Goal: Task Accomplishment & Management: Use online tool/utility

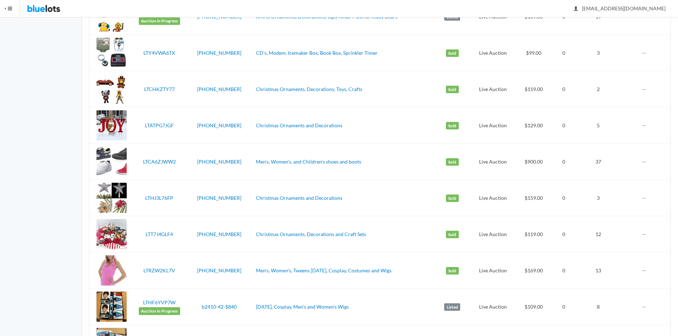
scroll to position [1135, 0]
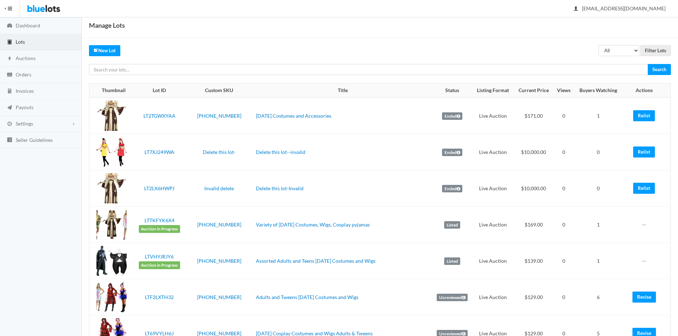
scroll to position [20, 0]
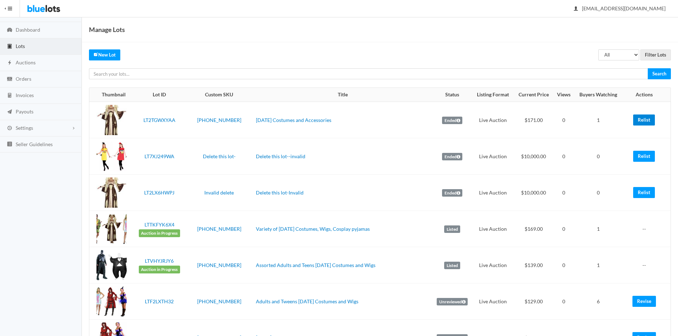
drag, startPoint x: 638, startPoint y: 121, endPoint x: 370, endPoint y: 34, distance: 281.9
click at [638, 121] on link "Relist" at bounding box center [644, 120] width 22 height 11
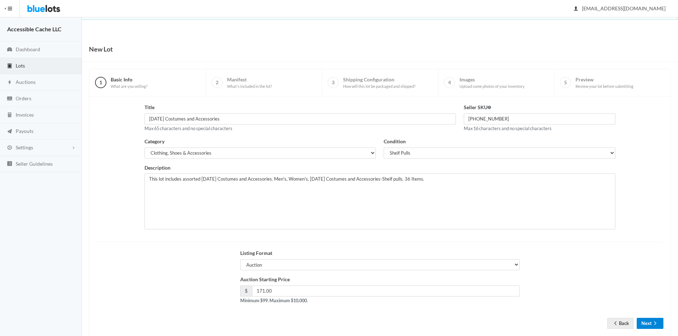
click at [646, 322] on button "Next" at bounding box center [649, 323] width 27 height 11
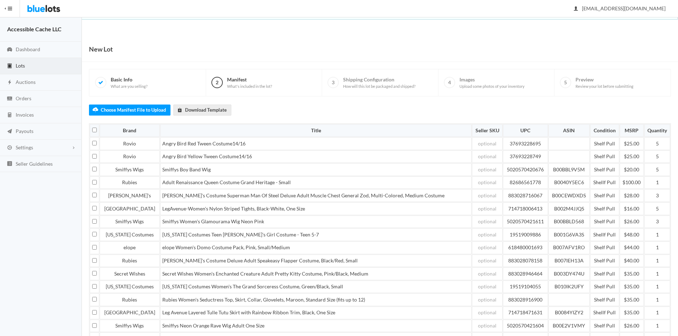
scroll to position [77, 0]
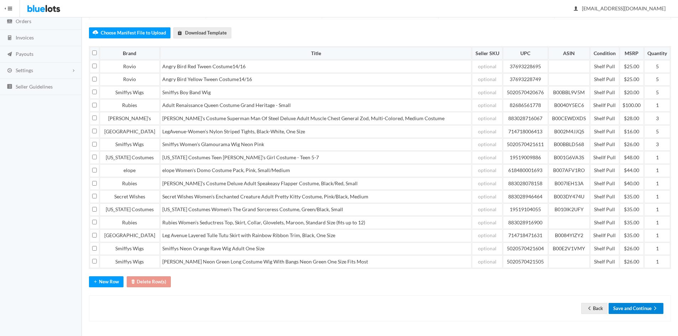
click at [630, 308] on button "Save and Continue" at bounding box center [635, 308] width 55 height 11
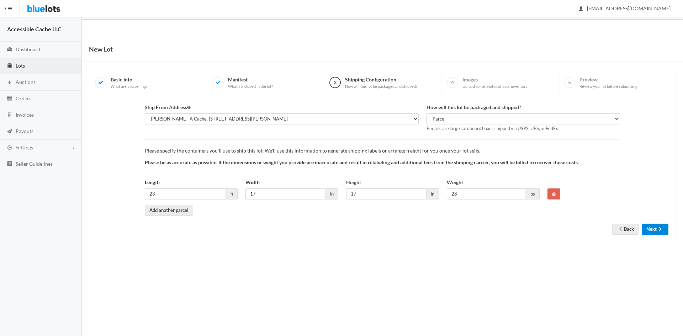
click at [657, 232] on ion-icon "arrow forward" at bounding box center [660, 229] width 7 height 7
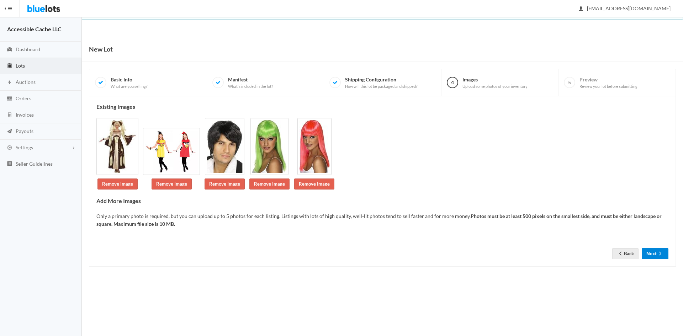
click at [659, 249] on button "Next" at bounding box center [655, 253] width 27 height 11
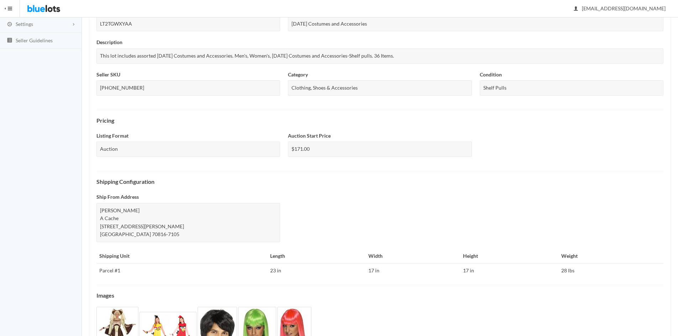
scroll to position [184, 0]
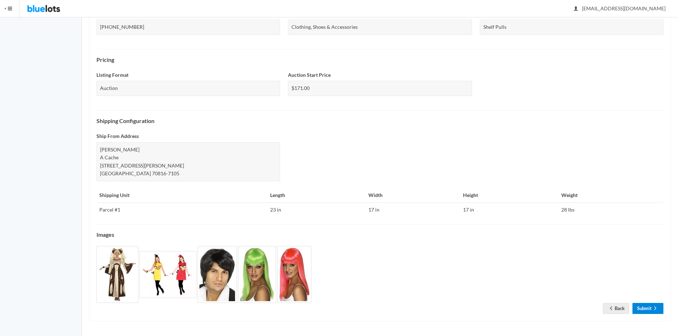
click at [638, 307] on link "Submit" at bounding box center [647, 308] width 31 height 11
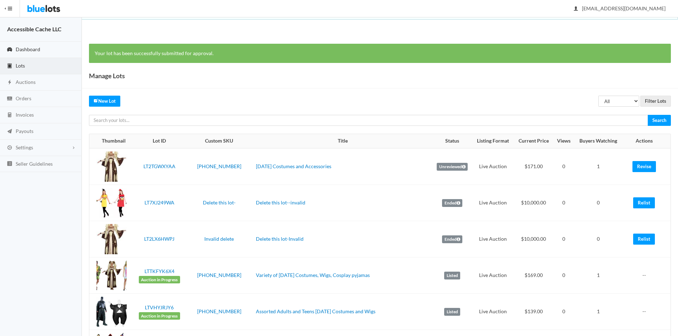
click at [32, 46] on span "Dashboard" at bounding box center [28, 49] width 25 height 6
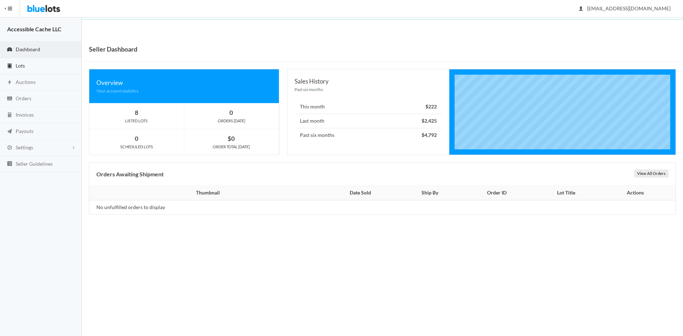
click at [20, 67] on span "Lots" at bounding box center [20, 66] width 9 height 6
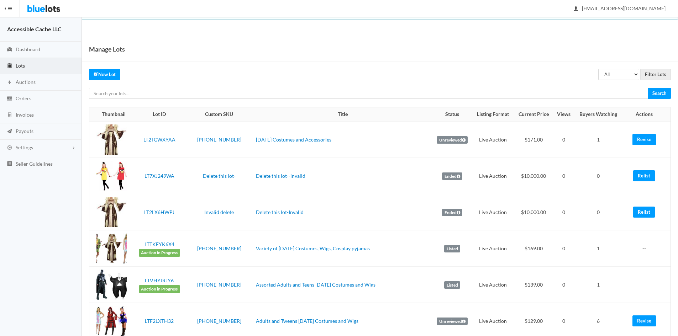
click at [26, 67] on link "Lots" at bounding box center [41, 66] width 82 height 16
